Goal: Navigation & Orientation: Find specific page/section

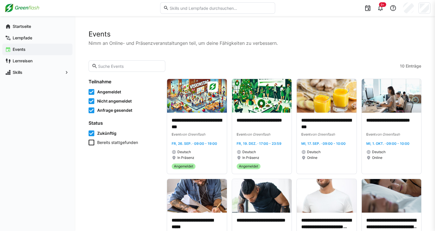
click at [16, 70] on span "Skills" at bounding box center [37, 73] width 51 height 6
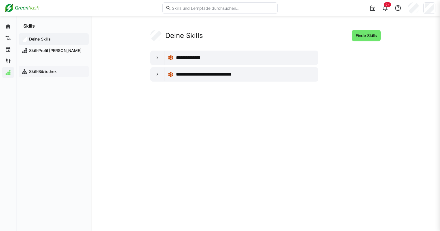
click at [48, 77] on div "Skill-Bibliothek" at bounding box center [54, 72] width 70 height 12
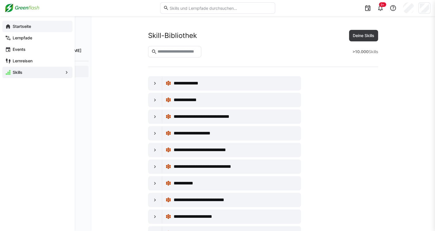
click at [7, 30] on div "Startseite" at bounding box center [37, 27] width 70 height 12
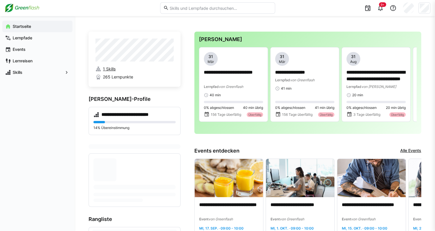
click at [107, 70] on span "1 Skills" at bounding box center [109, 69] width 13 height 6
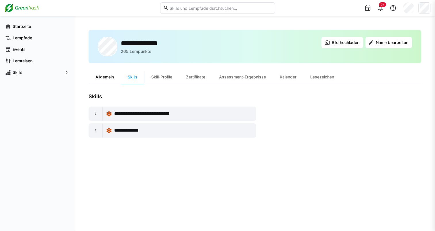
click at [95, 76] on div "Allgemein" at bounding box center [105, 77] width 32 height 14
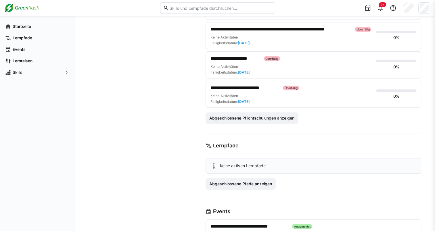
scroll to position [306, 0]
